Goal: Task Accomplishment & Management: Complete application form

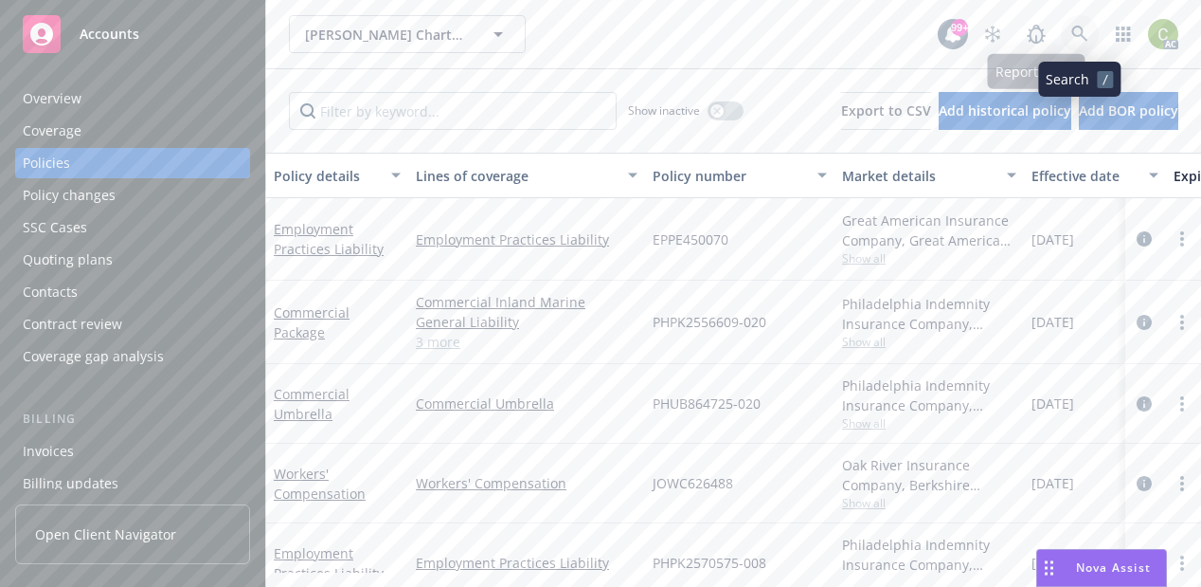
click at [1084, 30] on icon at bounding box center [1080, 34] width 17 height 17
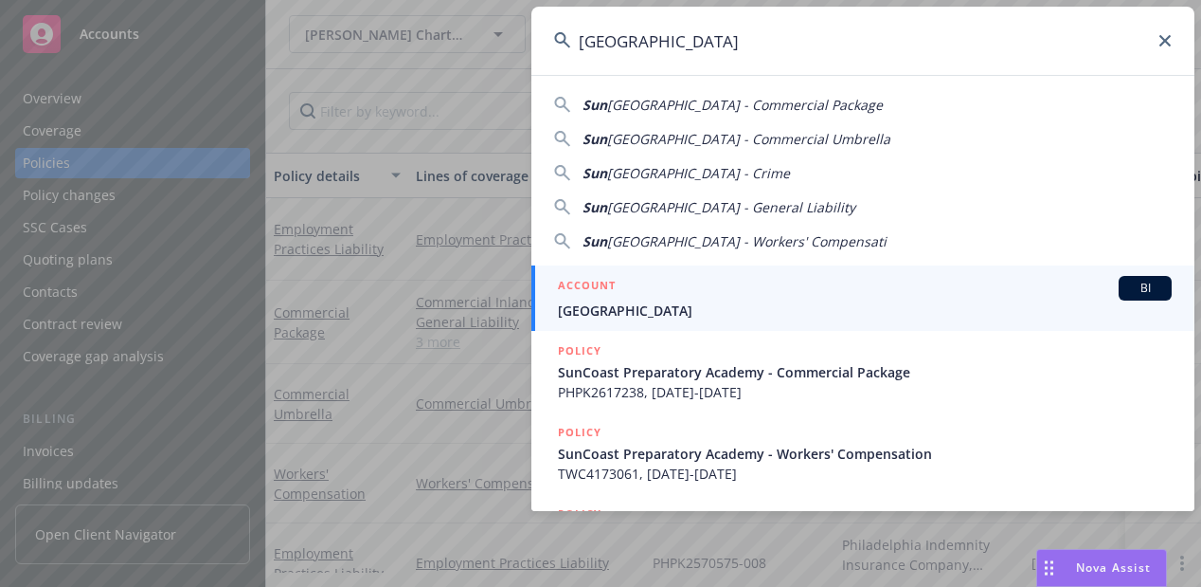
type input "Suncoast Preparatory Academy"
click at [725, 297] on div "ACCOUNT BI" at bounding box center [865, 288] width 614 height 25
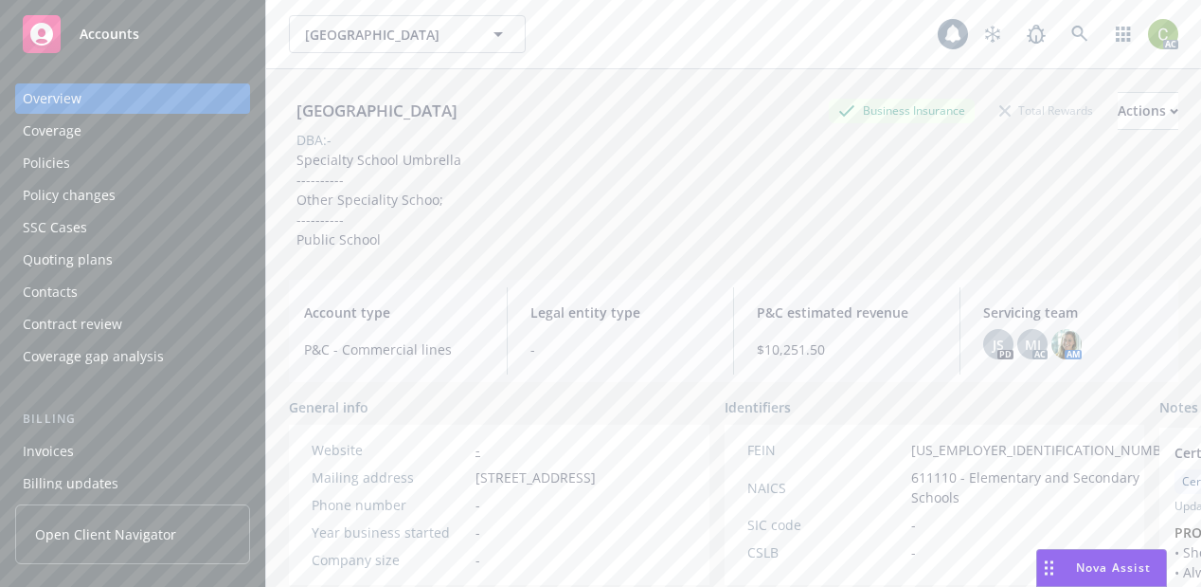
click at [61, 161] on div "Policies" at bounding box center [46, 163] width 47 height 30
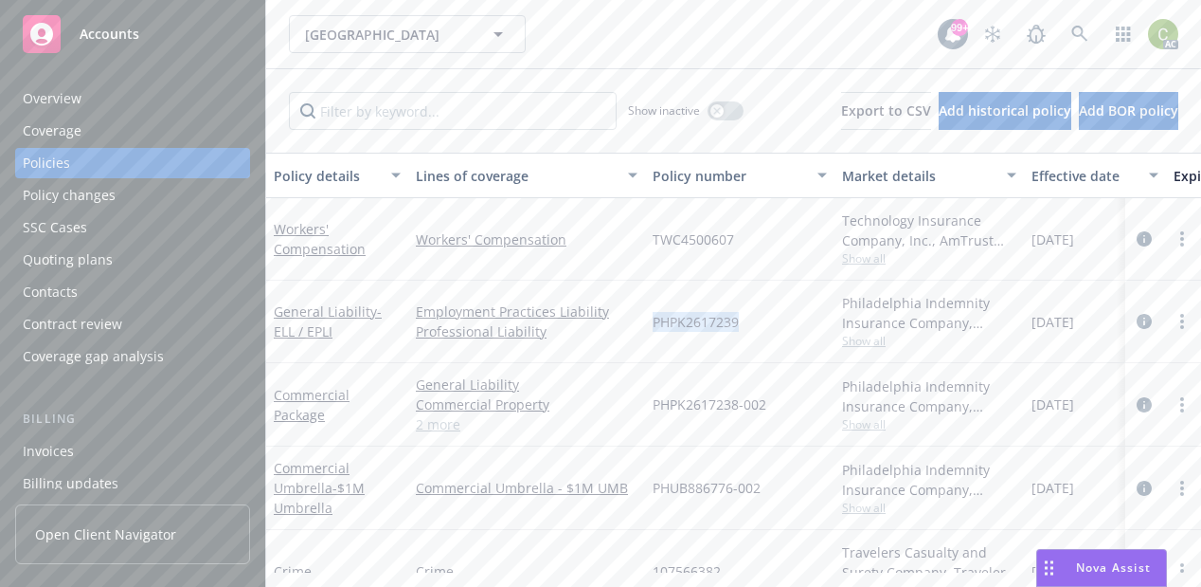
drag, startPoint x: 746, startPoint y: 317, endPoint x: 659, endPoint y: 318, distance: 87.2
click at [651, 320] on div "PHPK2617239" at bounding box center [740, 321] width 190 height 82
copy span "PHPK2617239"
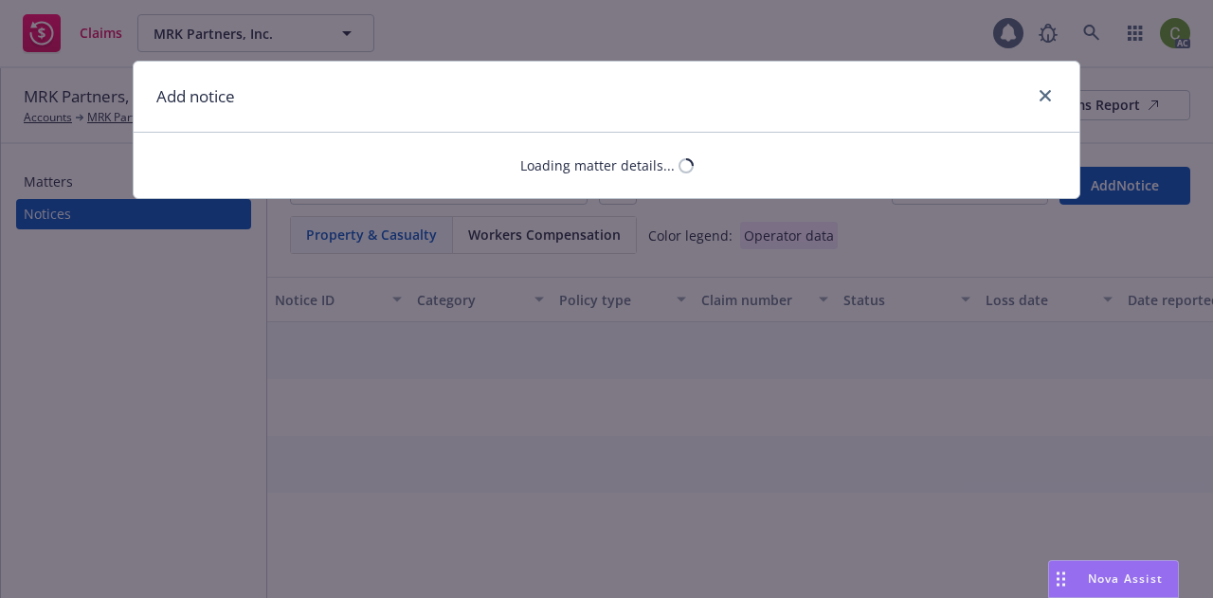
select select "COMMERCIAL_PROPERTY"
select select "open"
select select "CLAIM"
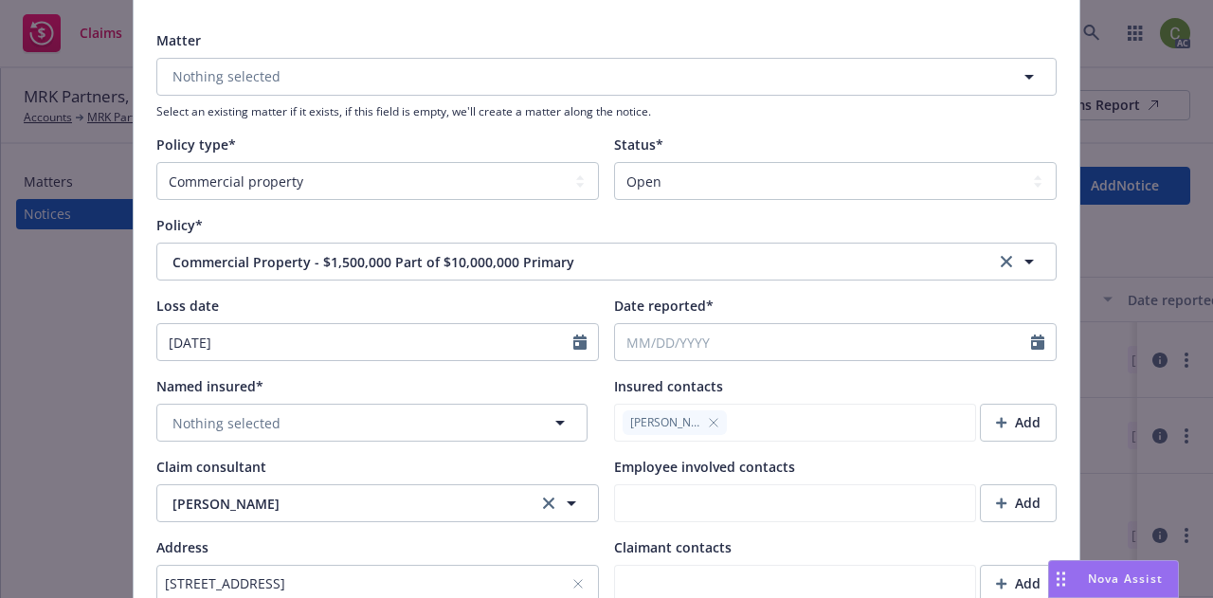
scroll to position [190, 0]
type textarea "x"
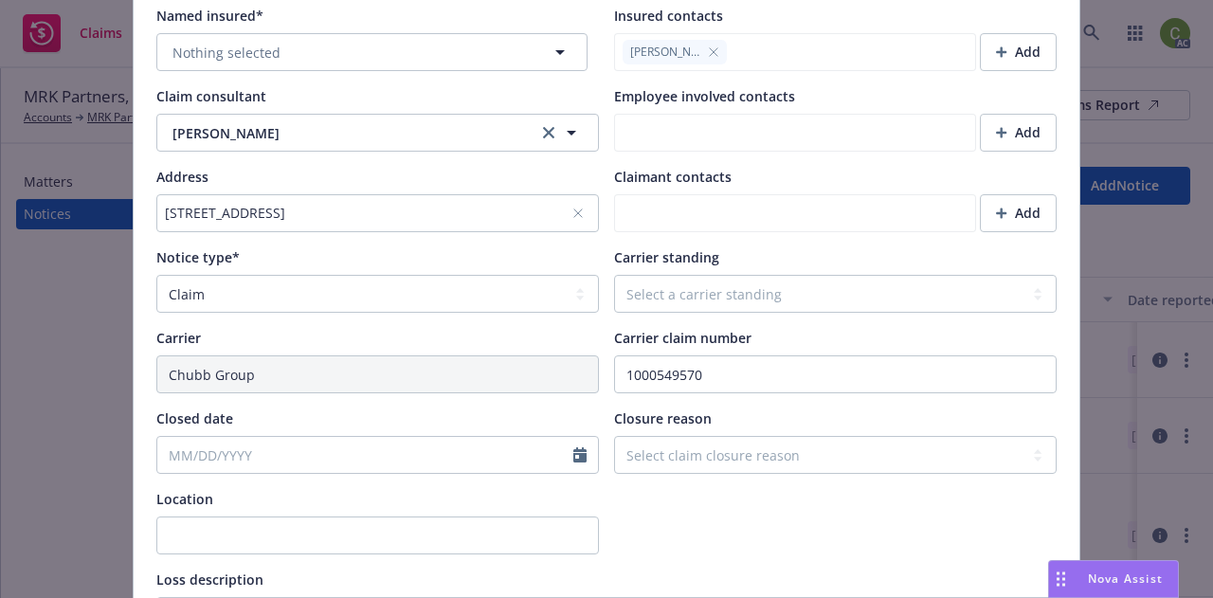
scroll to position [569, 0]
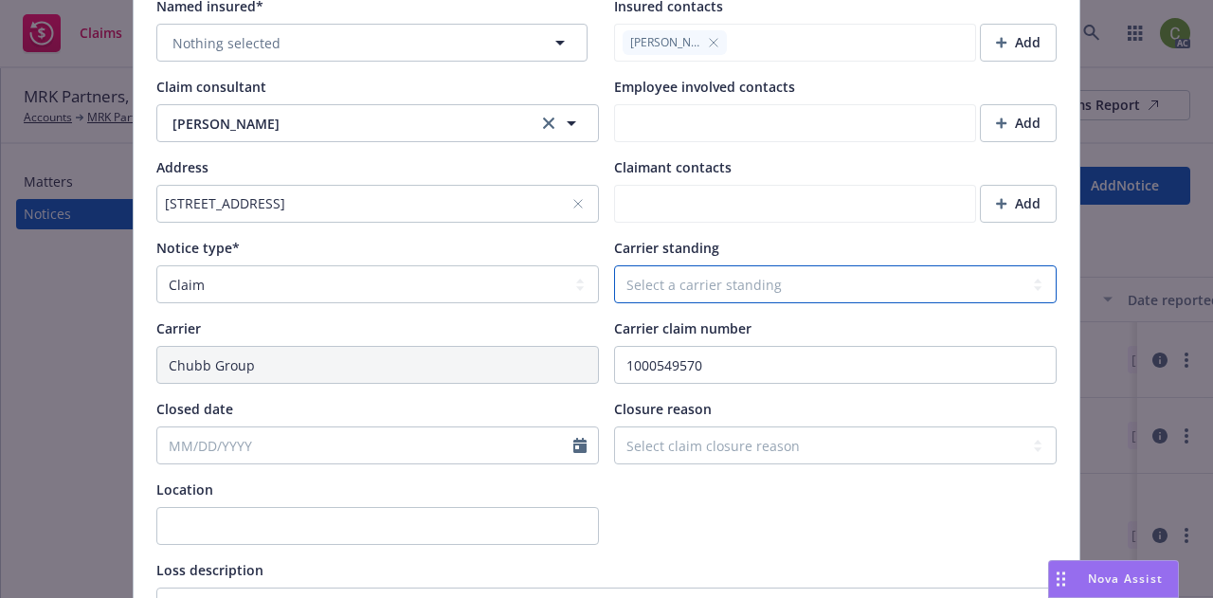
click at [664, 289] on select "Select a carrier standing Closed Not submitted Open Reopened Subrogated Withdra…" at bounding box center [835, 284] width 443 height 38
select select "OPEN"
click at [614, 288] on select "Select a carrier standing Closed Not submitted Open Reopened Subrogated Withdra…" at bounding box center [835, 284] width 443 height 38
type textarea "x"
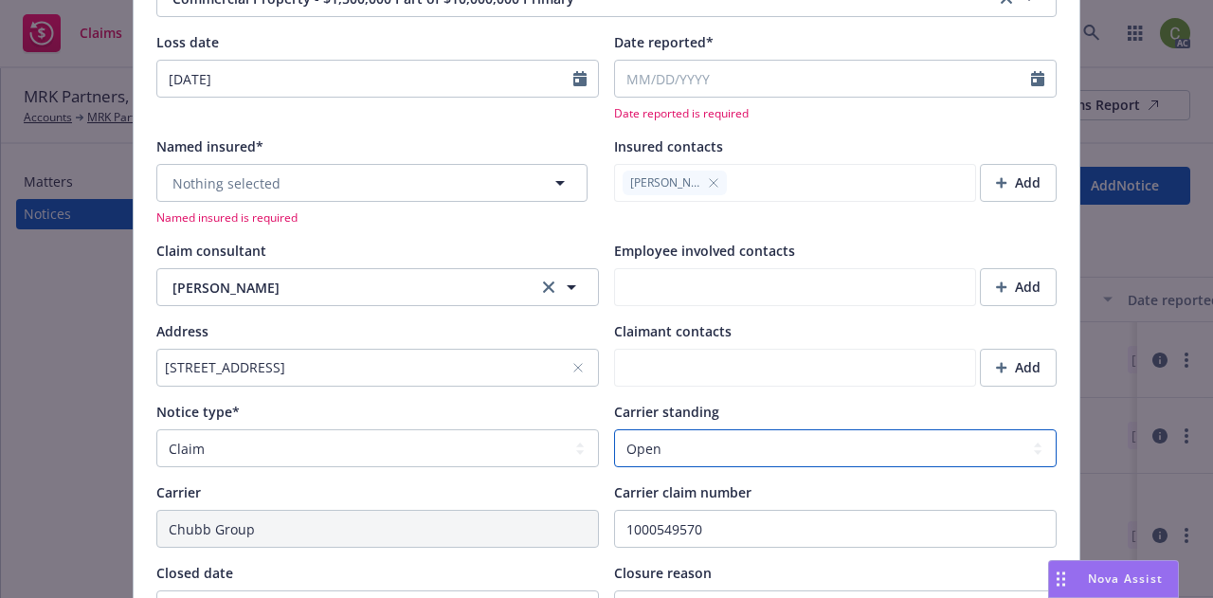
scroll to position [403, 0]
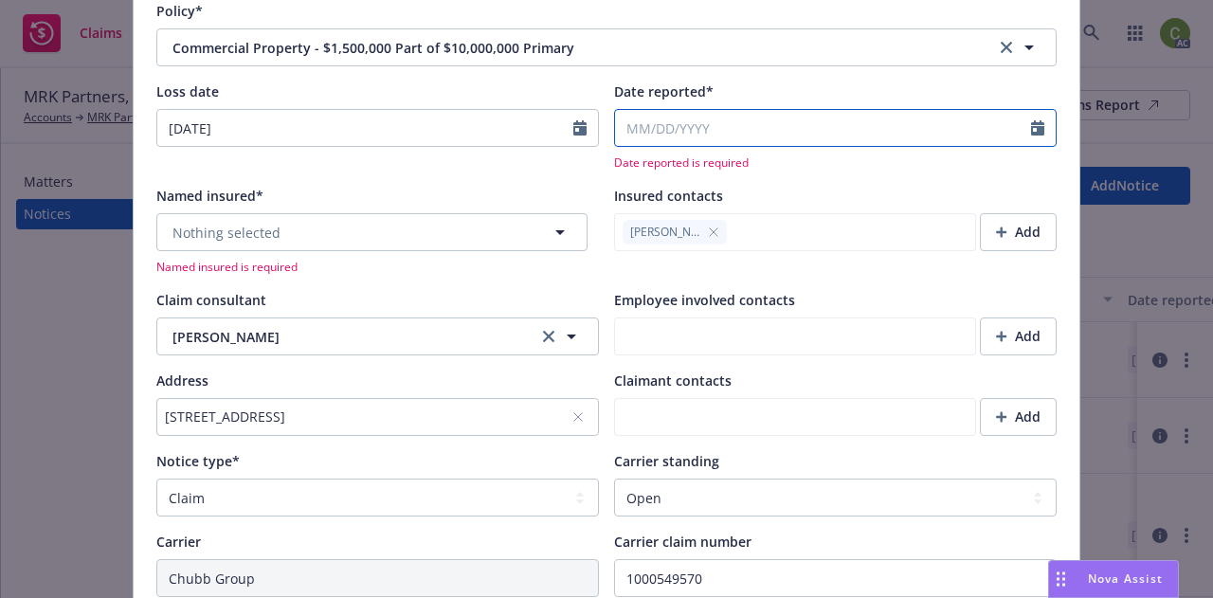
click at [1031, 127] on icon "Calendar" at bounding box center [1037, 127] width 13 height 15
select select "8"
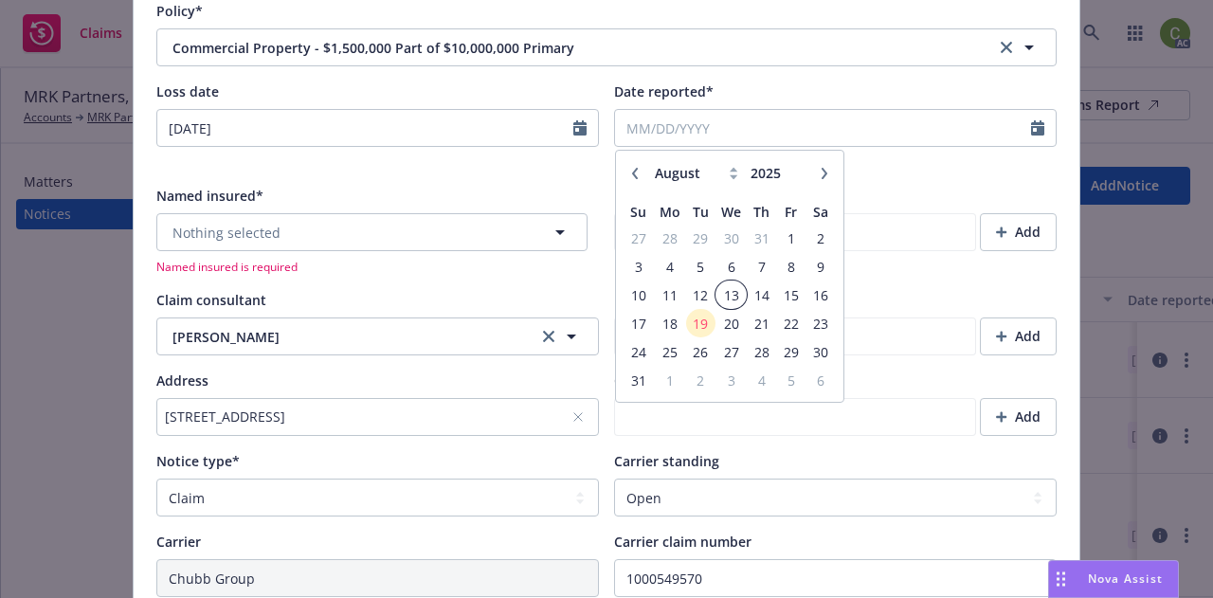
click at [728, 297] on span "13" at bounding box center [730, 295] width 27 height 24
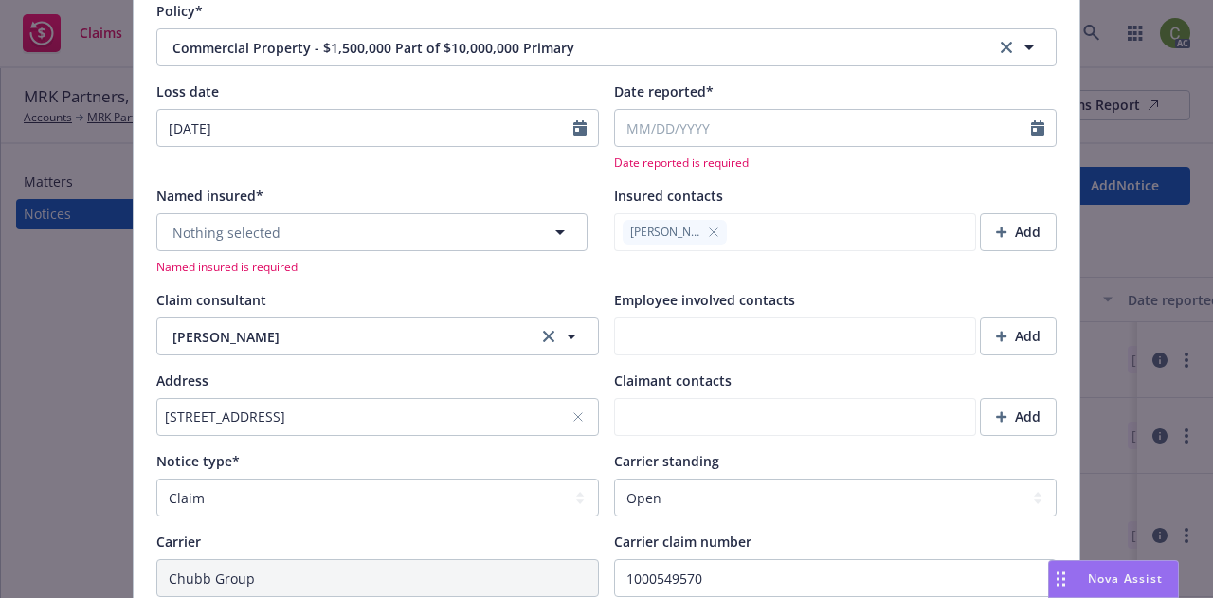
type textarea "x"
type input "[DATE]"
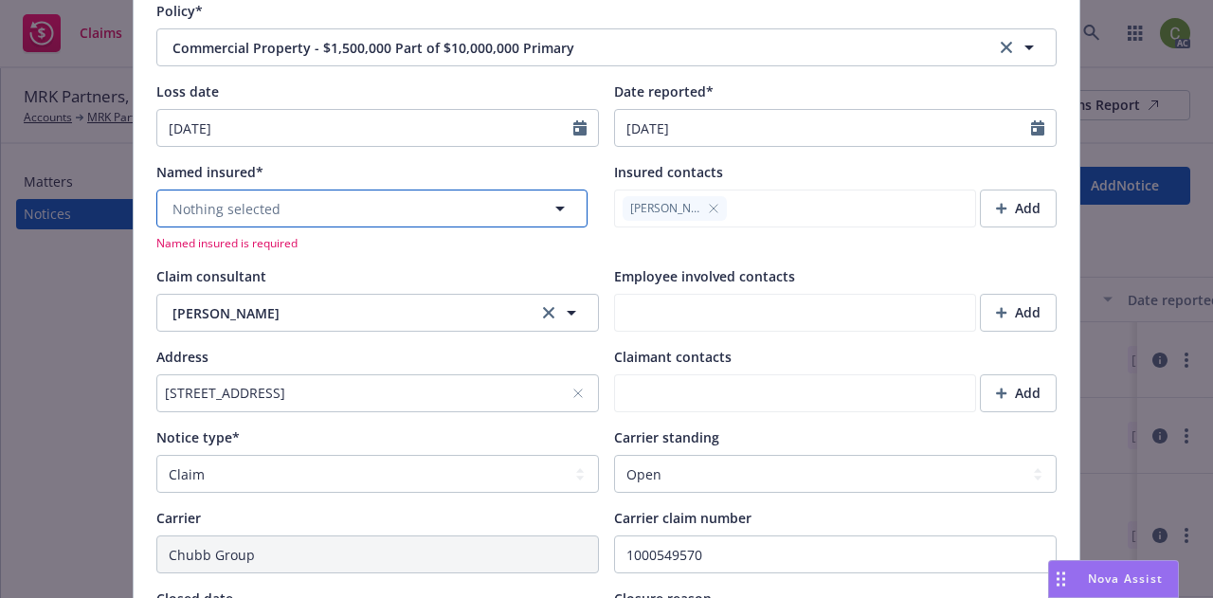
click at [391, 207] on button "Nothing selected" at bounding box center [371, 209] width 431 height 38
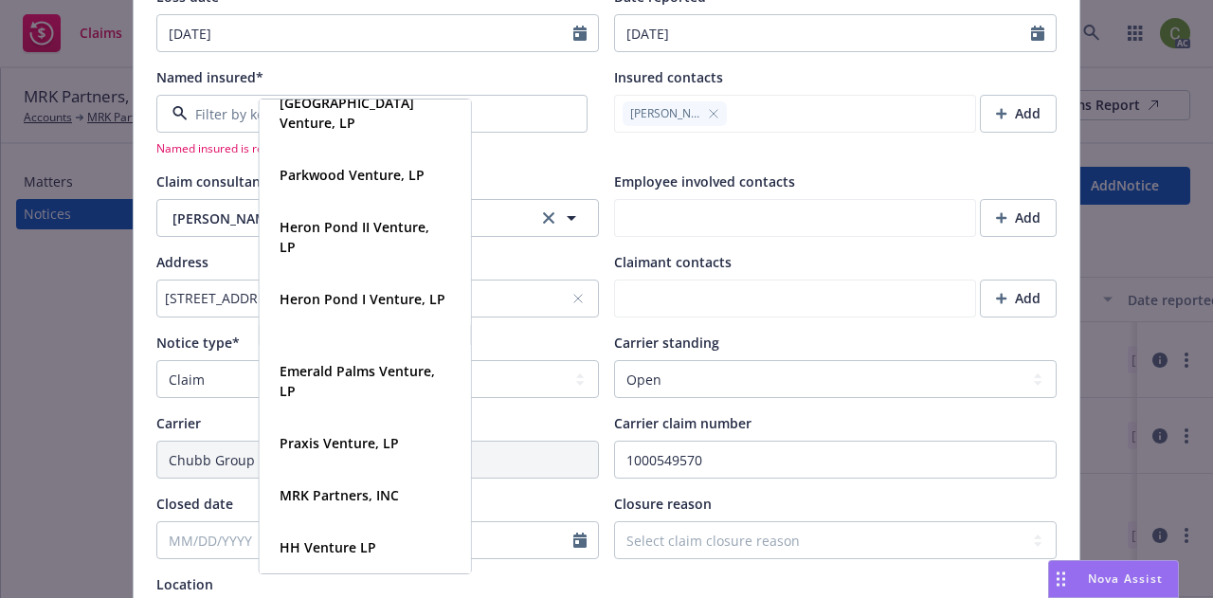
scroll to position [592, 0]
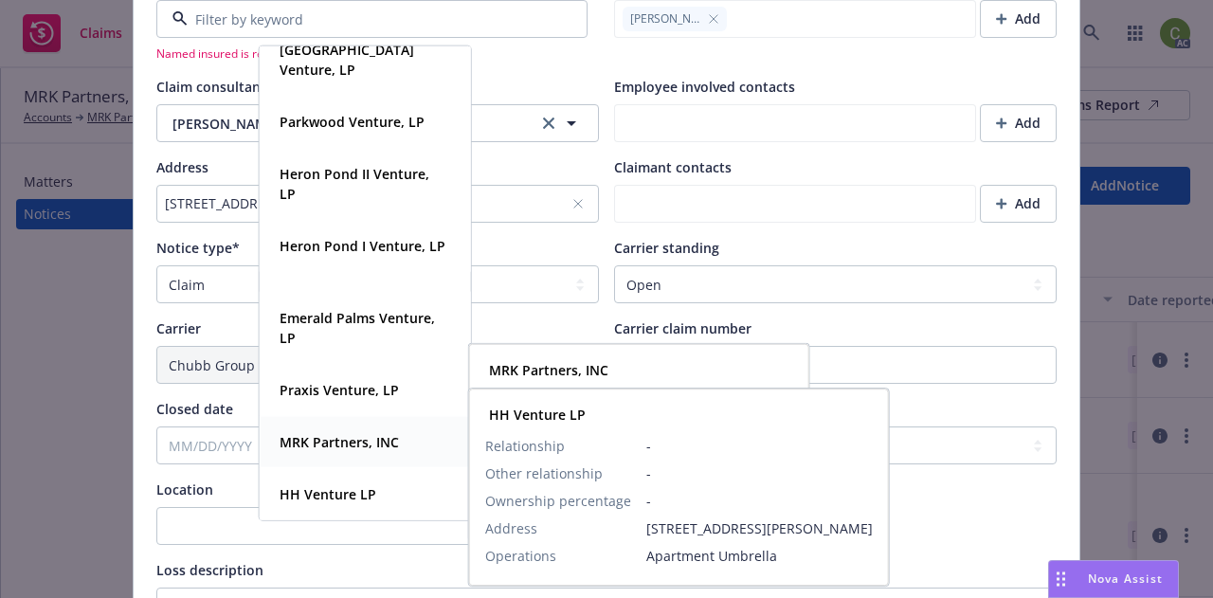
click at [378, 449] on strong "MRK Partners, INC" at bounding box center [339, 442] width 119 height 18
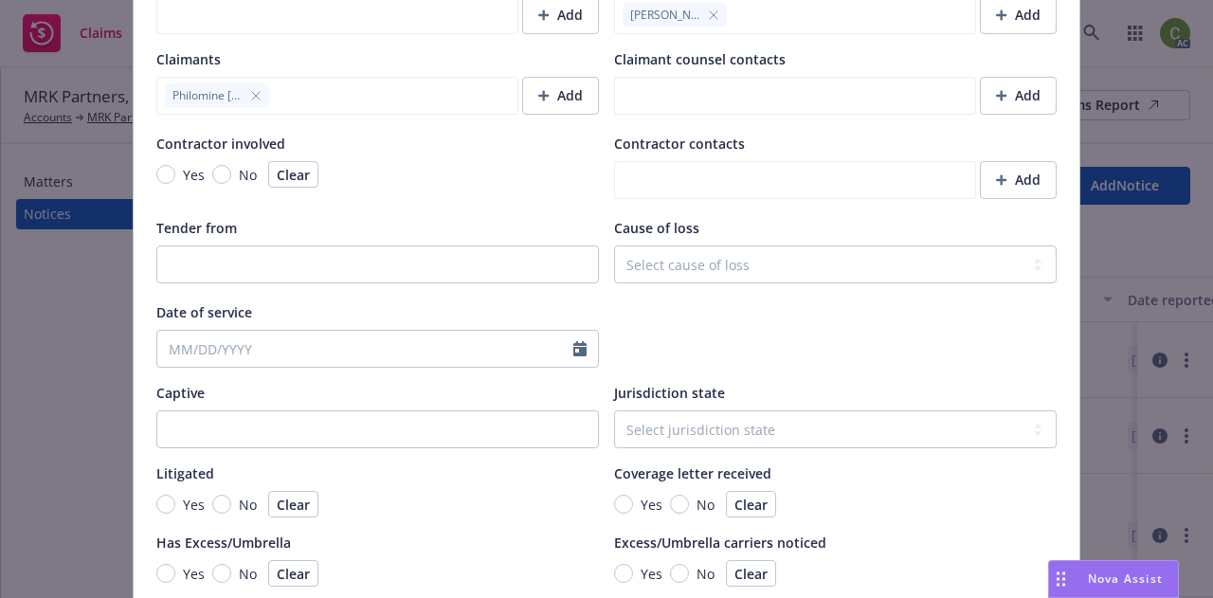
scroll to position [1846, 0]
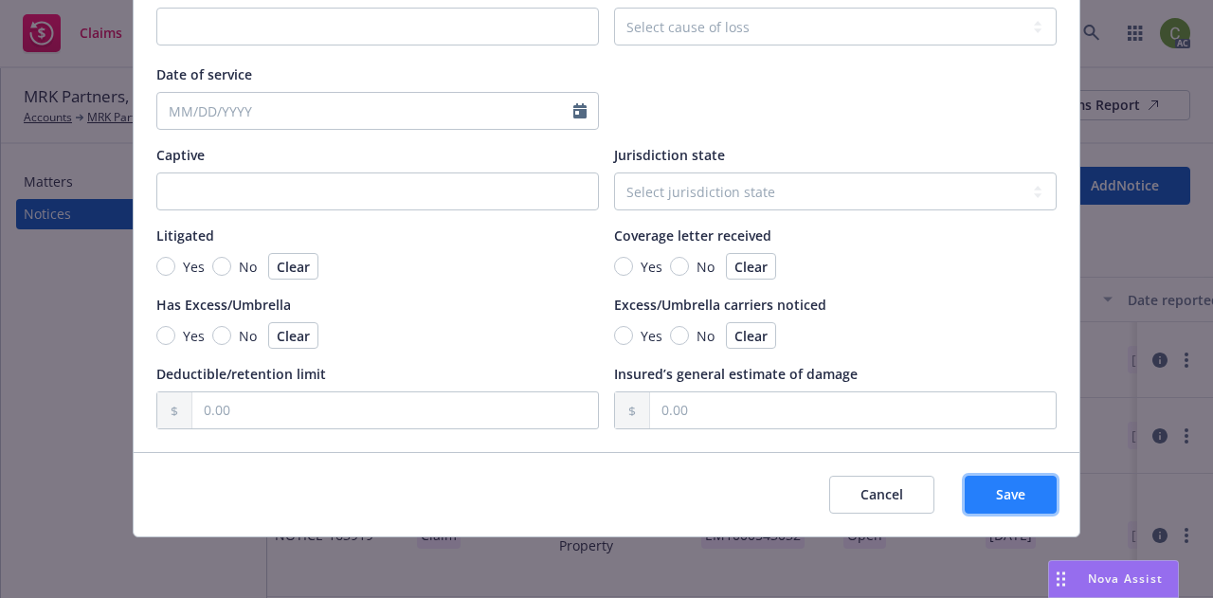
click at [1022, 505] on button "Save" at bounding box center [1011, 495] width 92 height 38
type textarea "x"
